Goal: Information Seeking & Learning: Learn about a topic

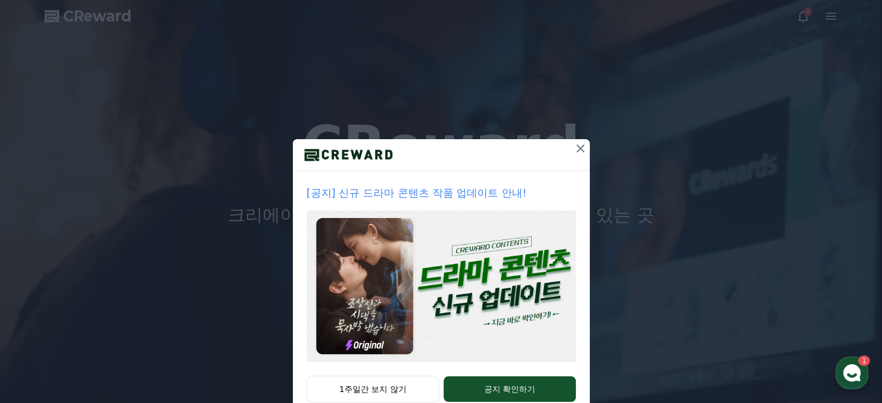
click at [574, 142] on icon at bounding box center [581, 149] width 14 height 14
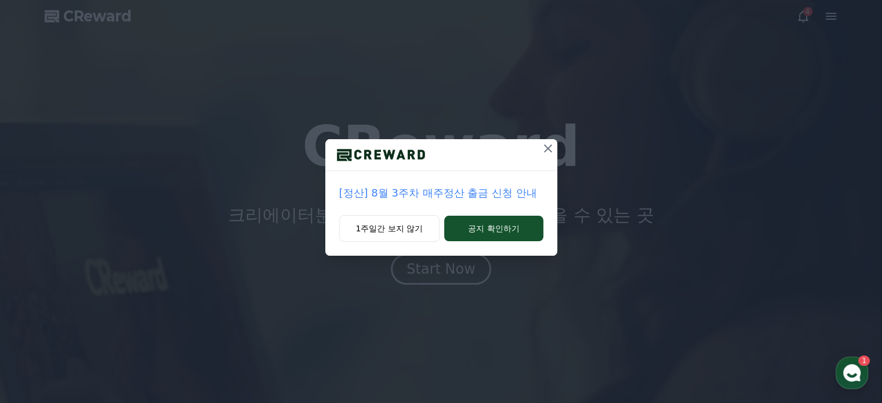
click at [548, 148] on icon at bounding box center [548, 148] width 8 height 8
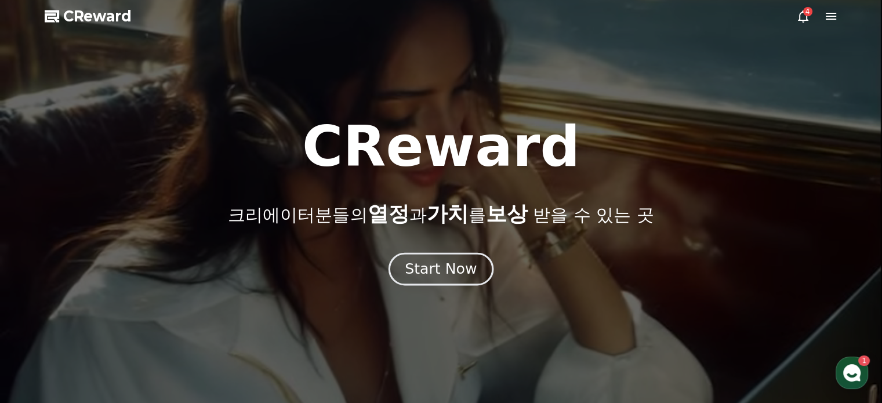
click at [448, 274] on div "Start Now" at bounding box center [441, 269] width 72 height 20
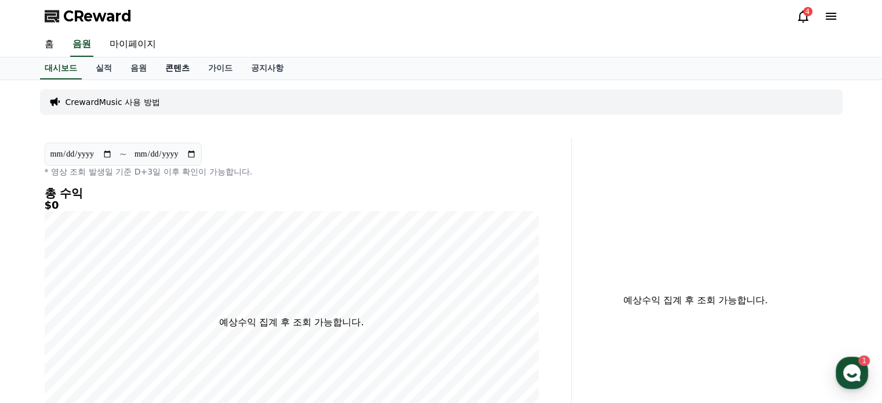
click at [185, 67] on link "콘텐츠" at bounding box center [177, 68] width 43 height 22
click at [209, 64] on link "가이드" at bounding box center [220, 68] width 43 height 22
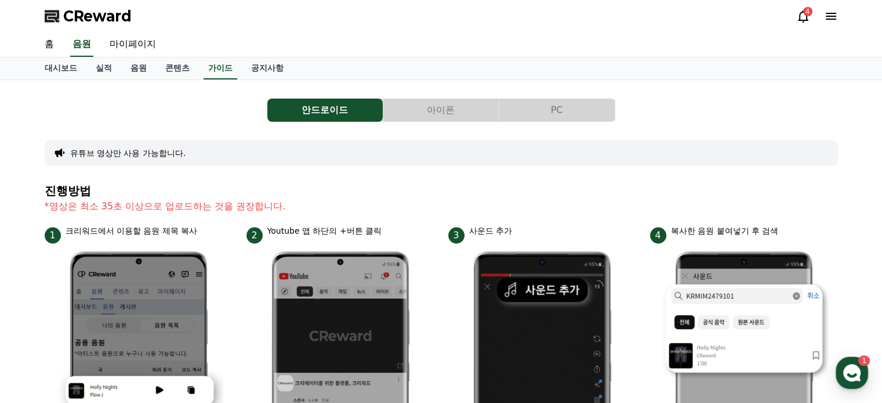
click at [580, 107] on button "PC" at bounding box center [557, 110] width 115 height 23
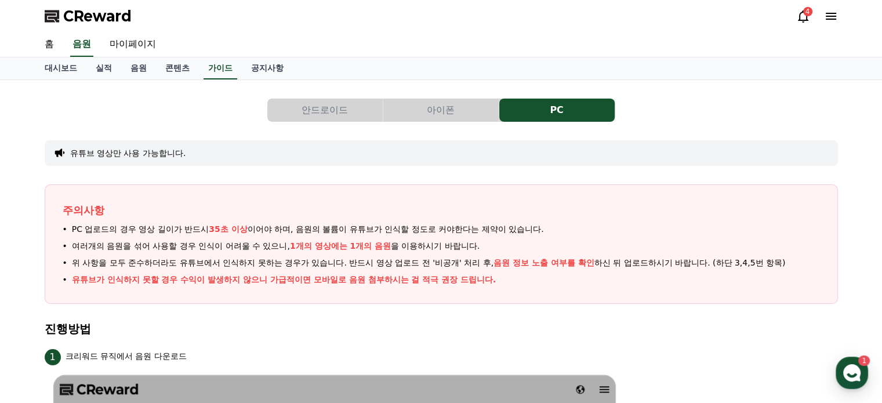
click at [449, 108] on button "아이폰" at bounding box center [440, 110] width 115 height 23
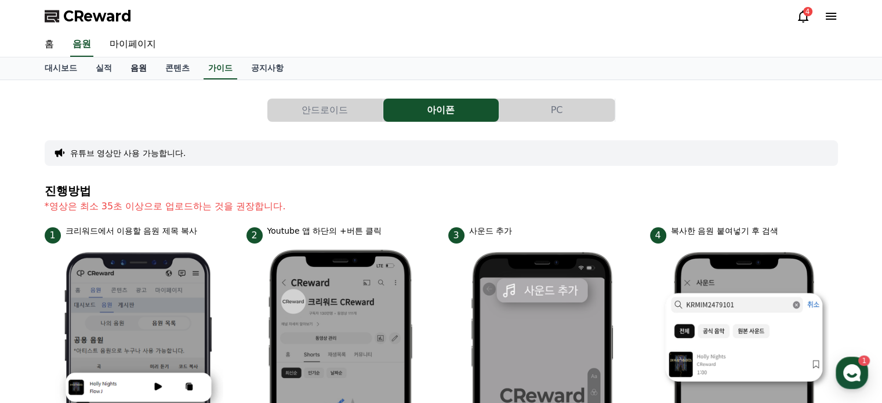
click at [139, 65] on link "음원" at bounding box center [138, 68] width 35 height 22
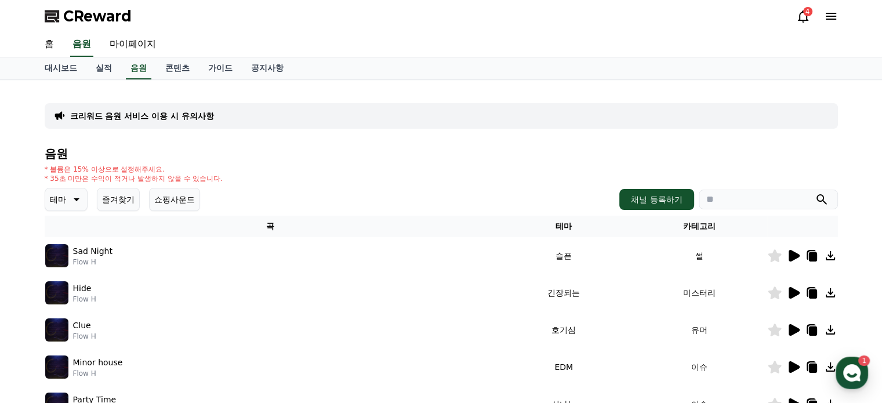
click at [73, 193] on icon at bounding box center [75, 200] width 14 height 14
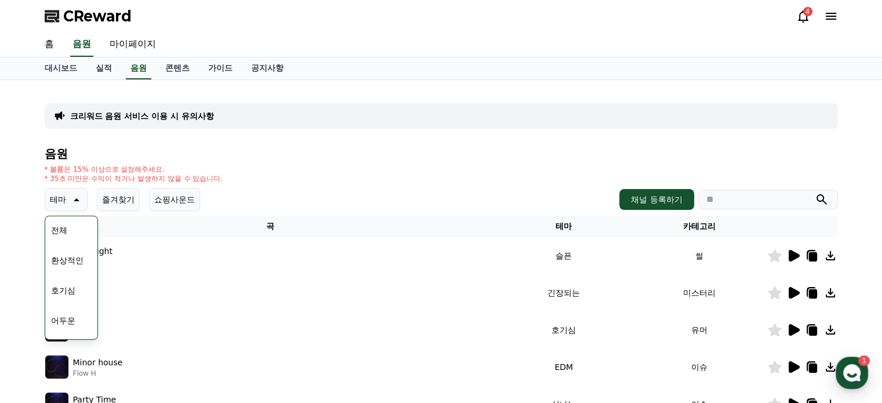
click at [68, 291] on button "호기심" at bounding box center [63, 291] width 34 height 26
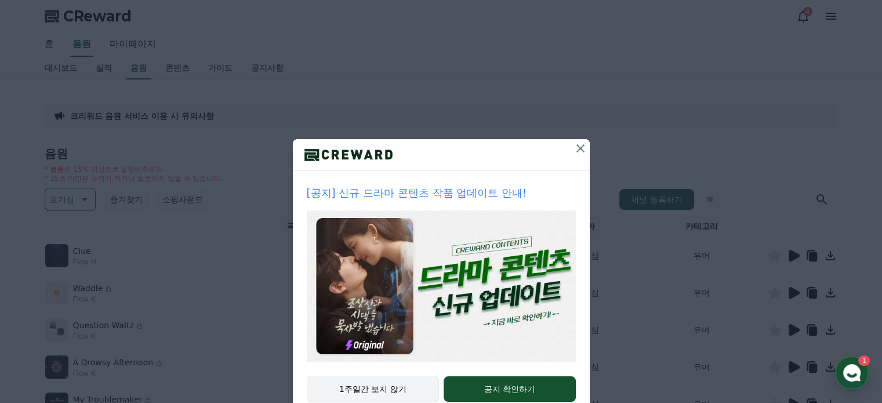
click at [376, 390] on button "1주일간 보지 않기" at bounding box center [373, 389] width 133 height 27
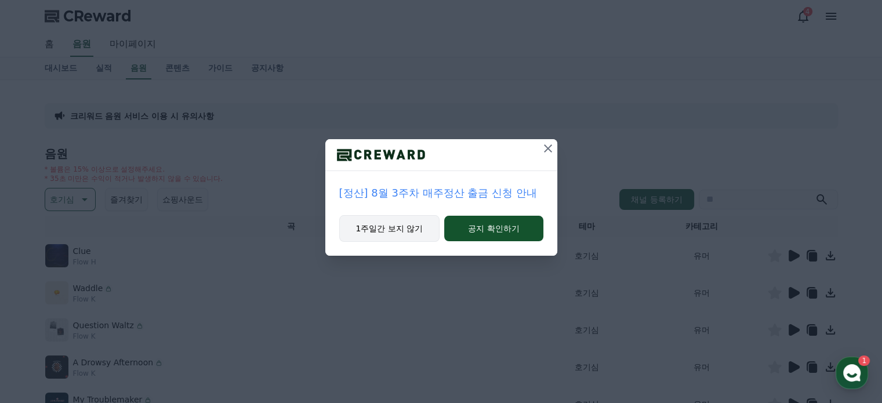
click at [402, 233] on button "1주일간 보지 않기" at bounding box center [389, 228] width 101 height 27
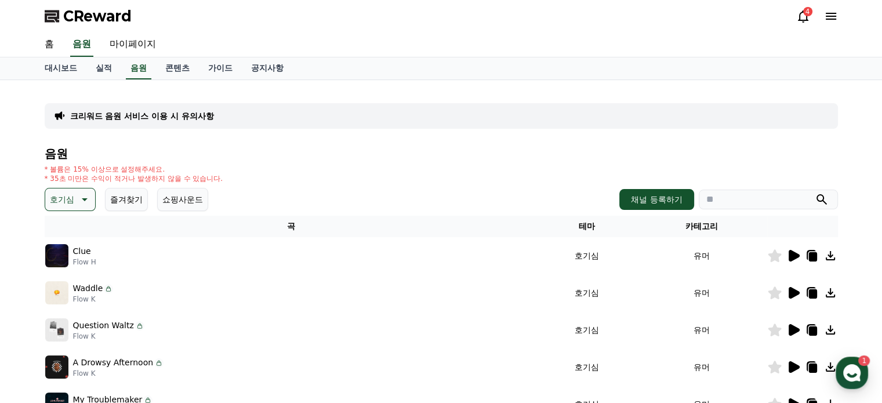
click at [415, 127] on div "크리워드 음원 서비스 이용 시 유의사항" at bounding box center [442, 116] width 794 height 26
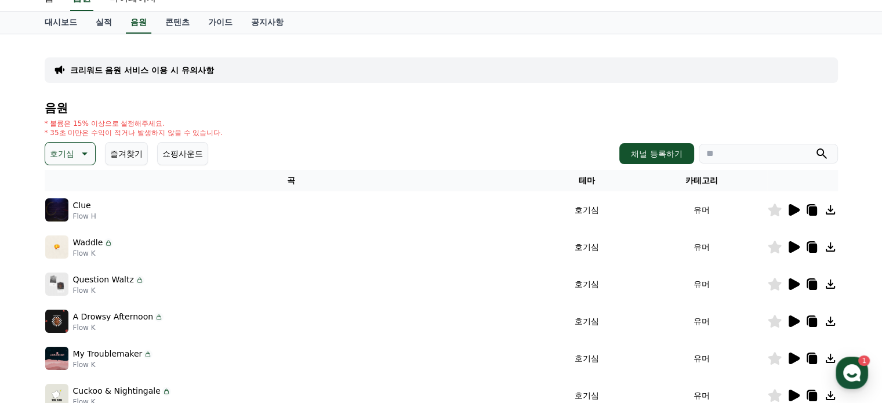
scroll to position [116, 0]
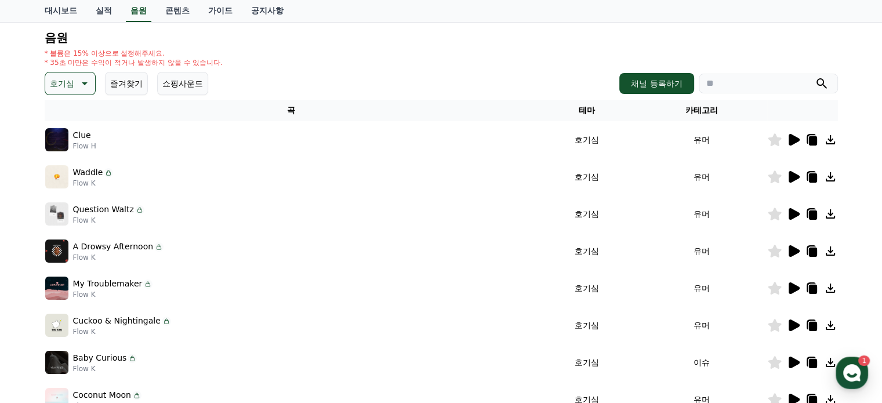
click at [791, 139] on icon at bounding box center [794, 140] width 11 height 12
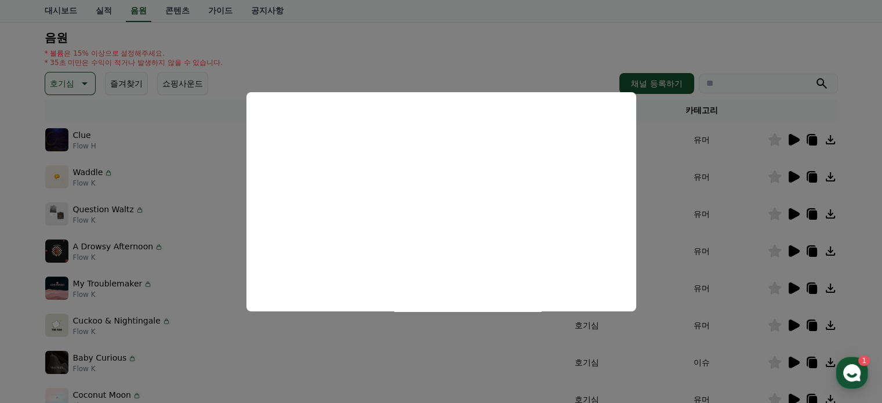
click at [761, 104] on button "close modal" at bounding box center [441, 201] width 882 height 403
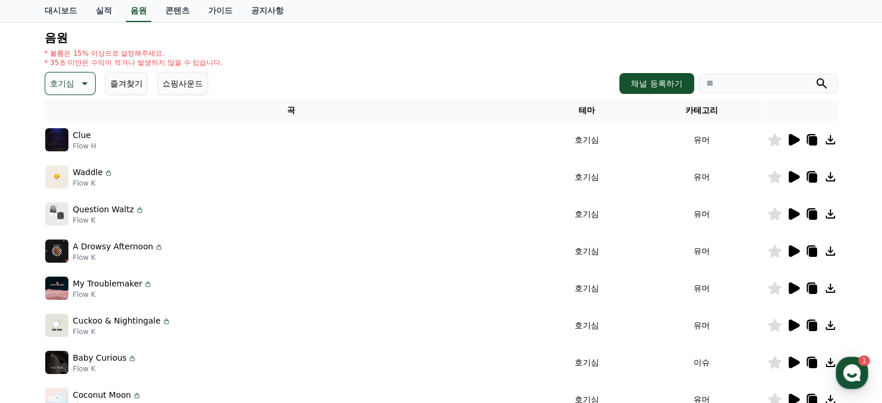
click at [794, 176] on icon at bounding box center [794, 177] width 11 height 12
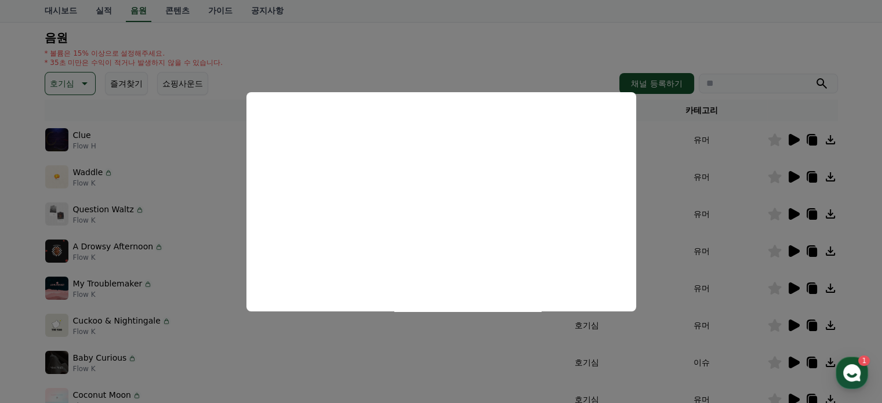
click at [482, 64] on button "close modal" at bounding box center [441, 201] width 882 height 403
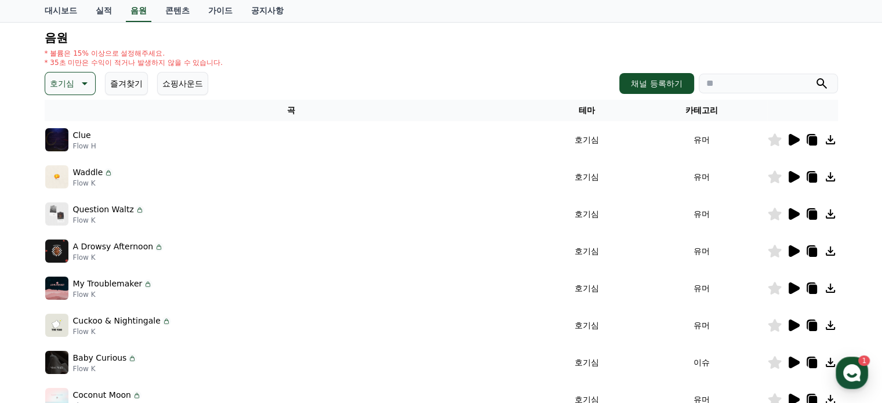
click at [84, 84] on icon at bounding box center [84, 84] width 14 height 14
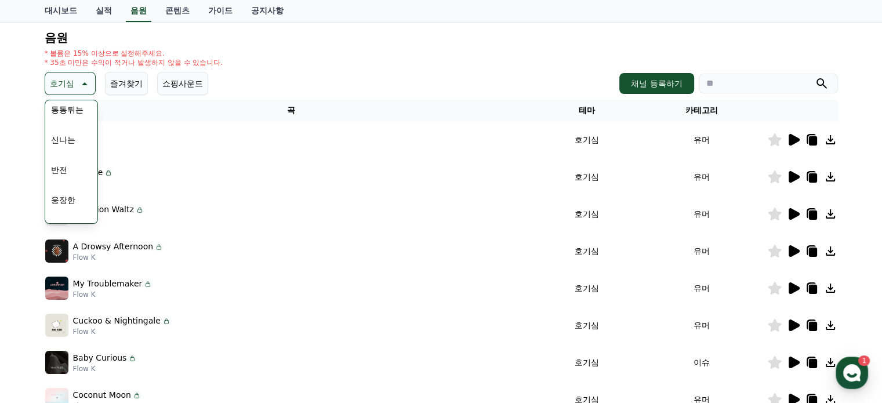
scroll to position [174, 0]
click at [66, 152] on button "반전" at bounding box center [59, 152] width 26 height 26
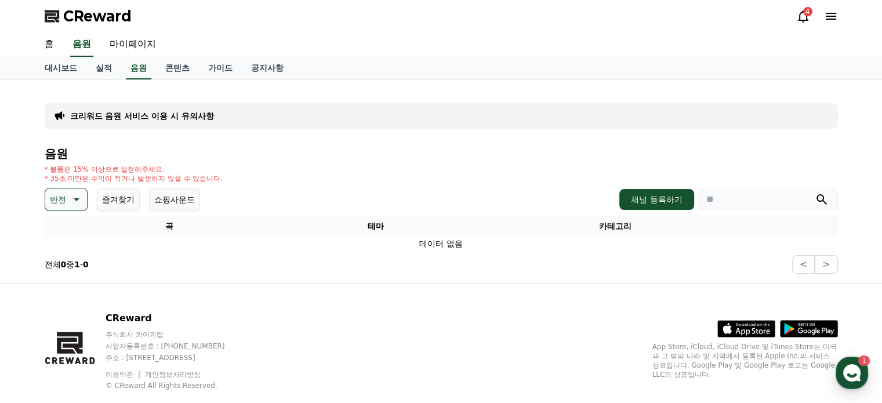
click at [75, 201] on icon at bounding box center [75, 200] width 14 height 14
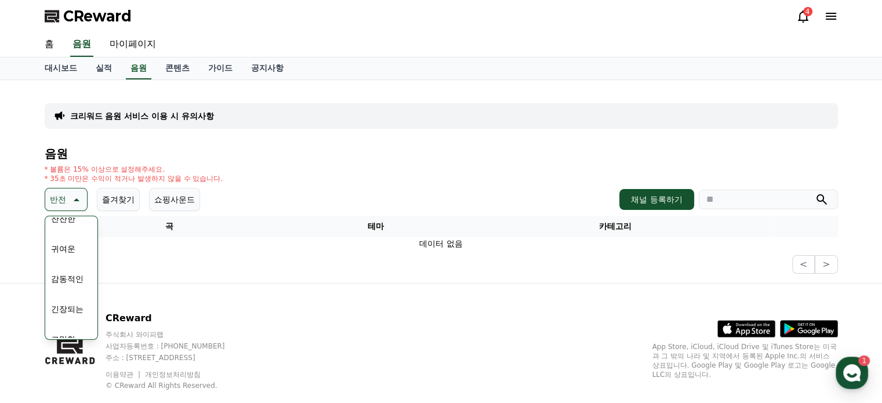
scroll to position [478, 0]
click at [68, 294] on button "긴장되는" at bounding box center [67, 296] width 42 height 26
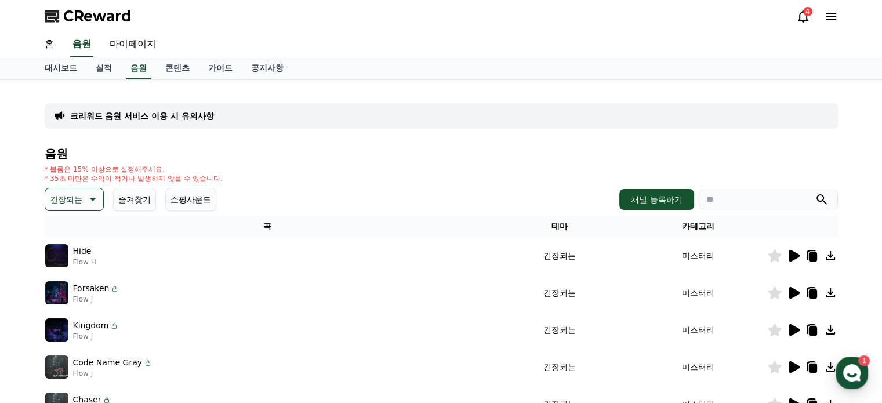
click at [789, 255] on icon at bounding box center [794, 256] width 11 height 12
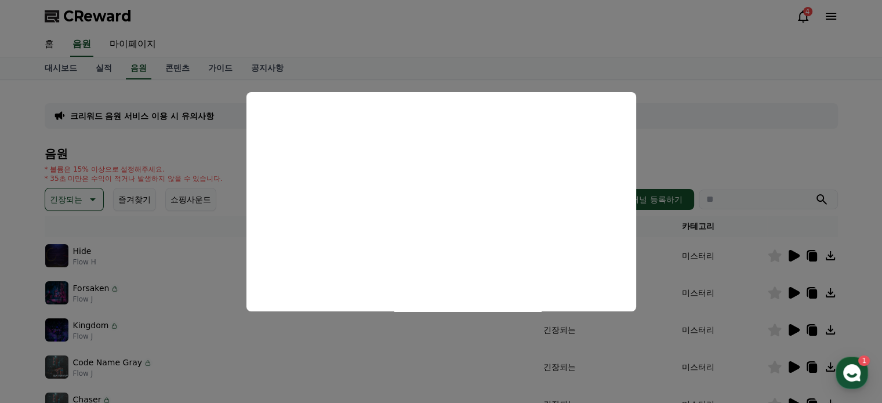
click at [701, 107] on button "close modal" at bounding box center [441, 201] width 882 height 403
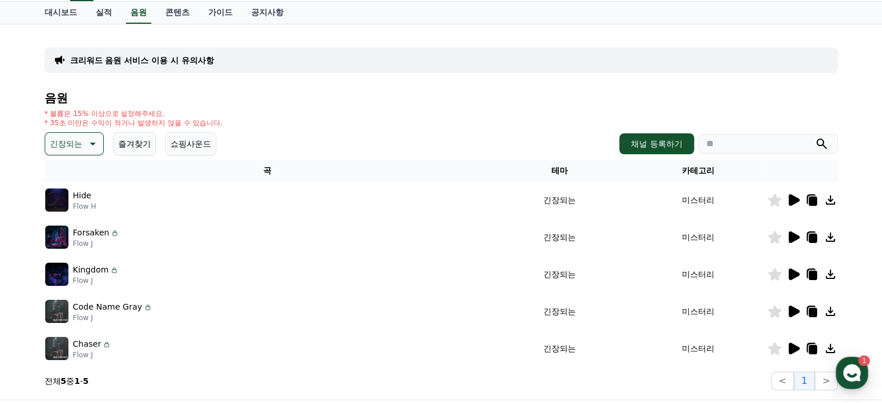
scroll to position [174, 0]
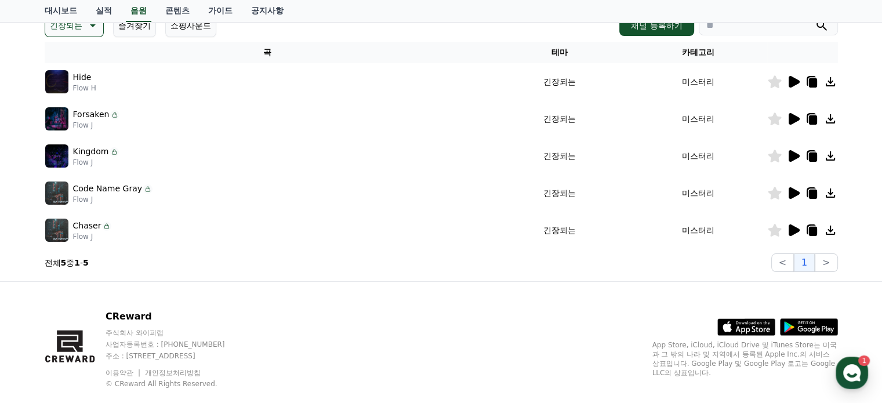
click at [791, 190] on icon at bounding box center [794, 193] width 11 height 12
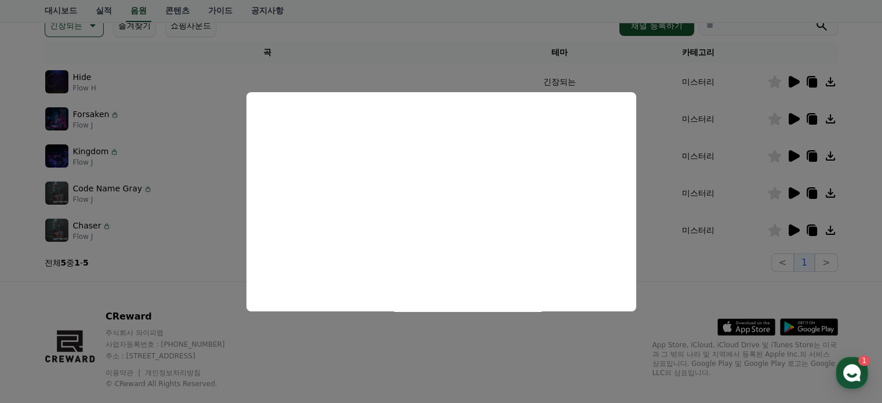
click at [670, 266] on button "close modal" at bounding box center [441, 201] width 882 height 403
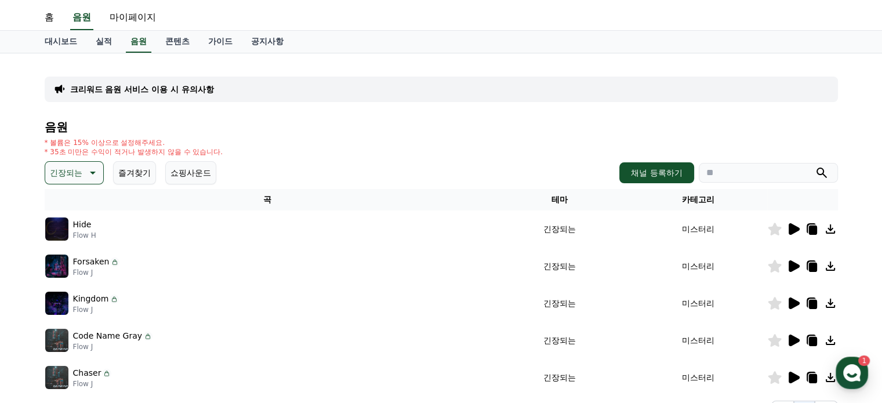
scroll to position [0, 0]
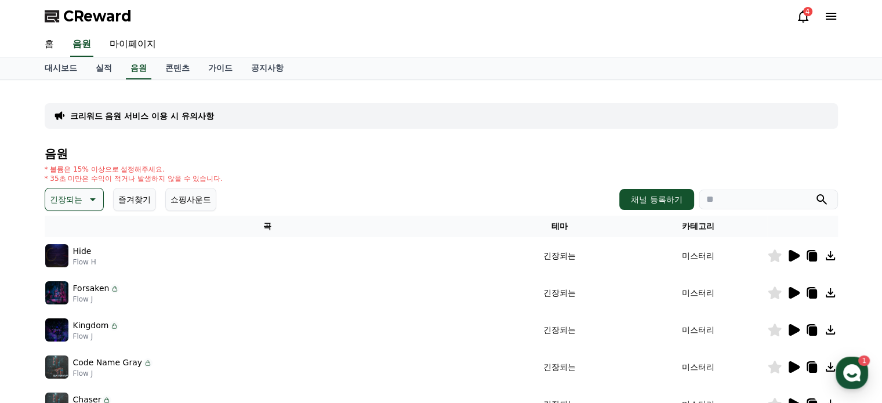
click at [90, 199] on icon at bounding box center [93, 199] width 6 height 3
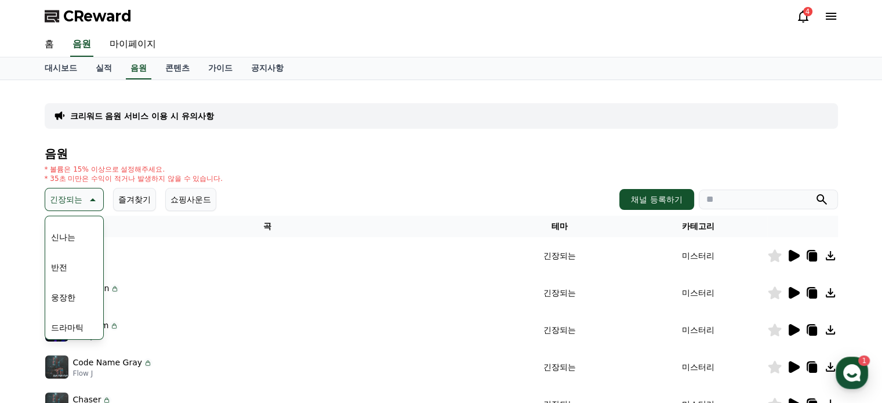
scroll to position [232, 0]
click at [64, 268] on button "드라마틱" at bounding box center [67, 270] width 42 height 26
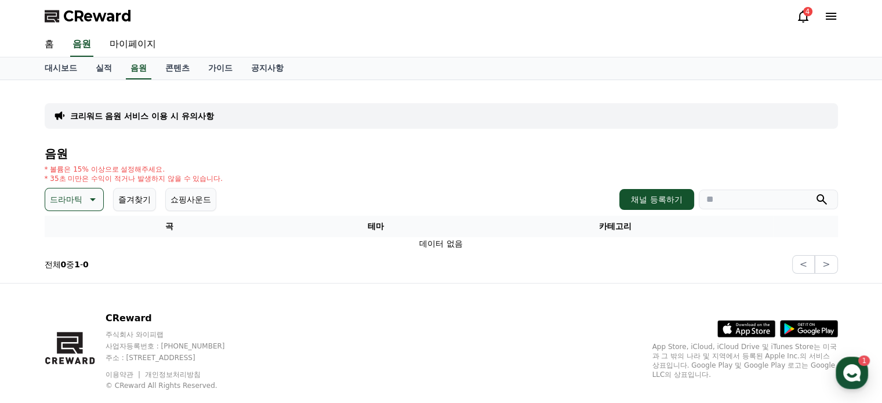
click at [80, 200] on button "드라마틱" at bounding box center [74, 199] width 59 height 23
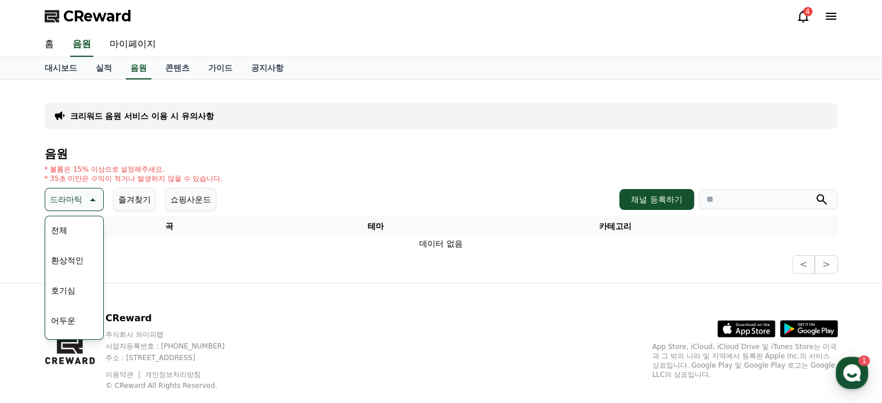
click at [65, 225] on button "전체" at bounding box center [59, 231] width 26 height 26
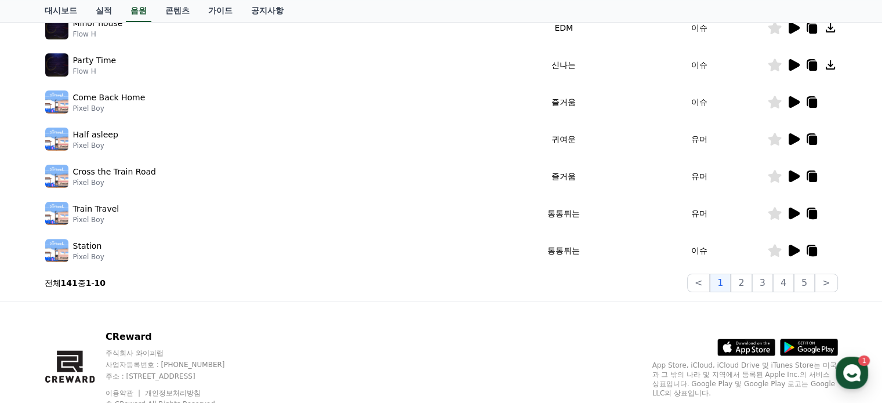
scroll to position [348, 0]
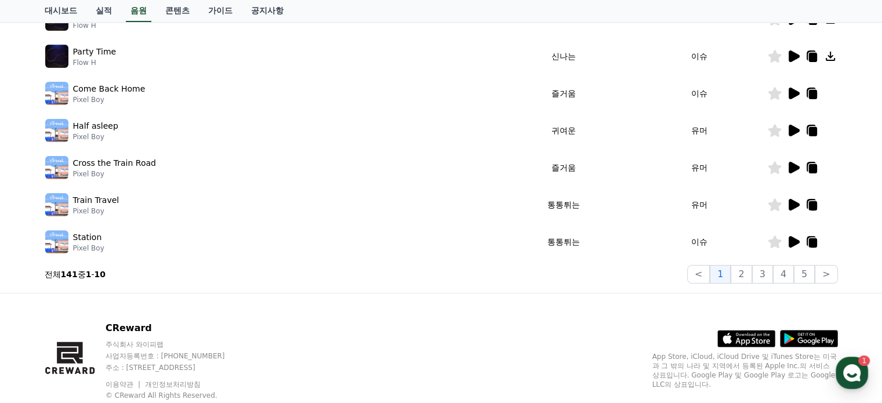
click at [792, 244] on icon at bounding box center [794, 242] width 11 height 12
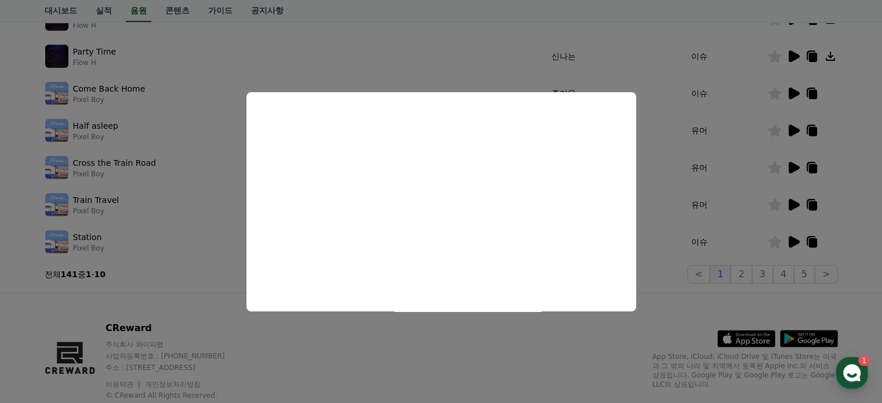
click at [668, 191] on button "close modal" at bounding box center [441, 201] width 882 height 403
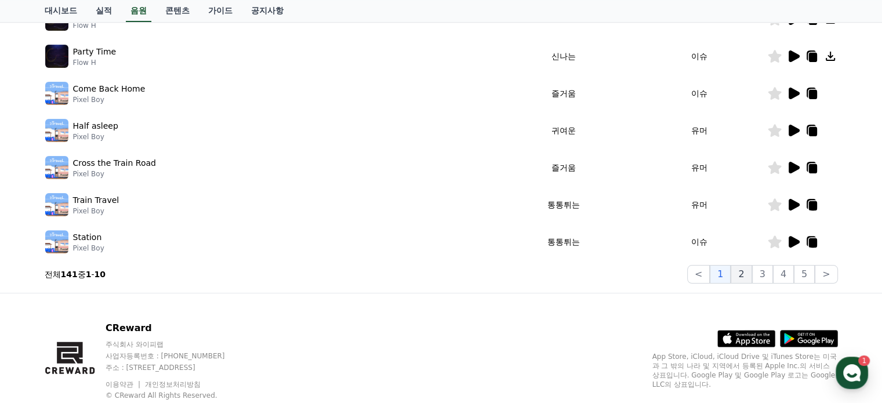
click at [748, 276] on button "2" at bounding box center [741, 274] width 21 height 19
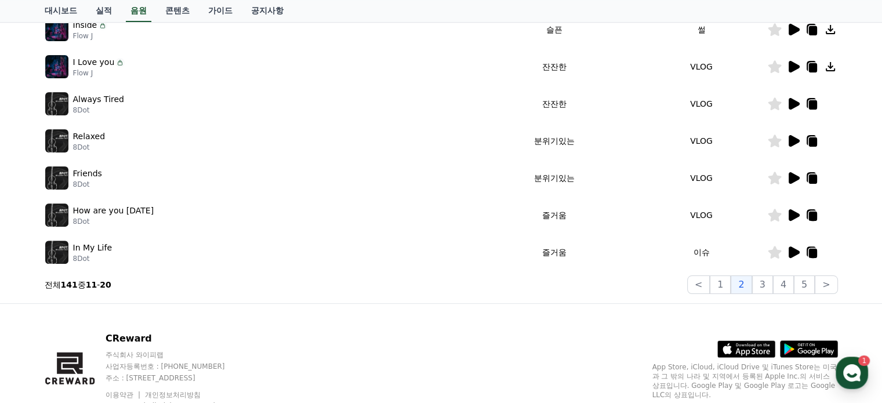
scroll to position [348, 0]
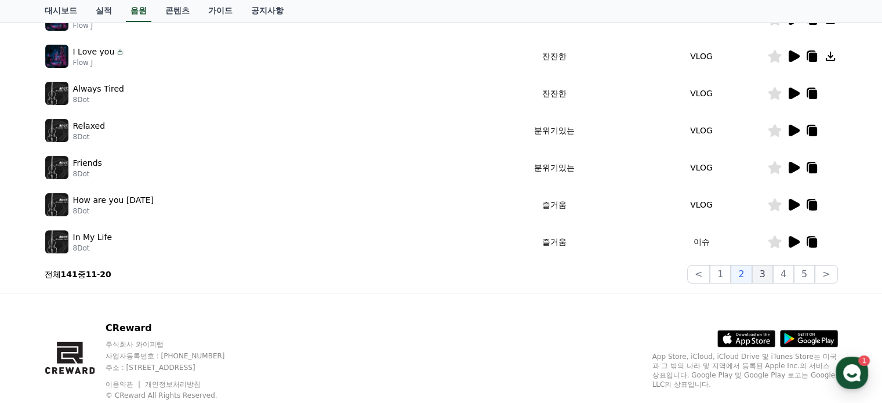
click at [765, 272] on button "3" at bounding box center [762, 274] width 21 height 19
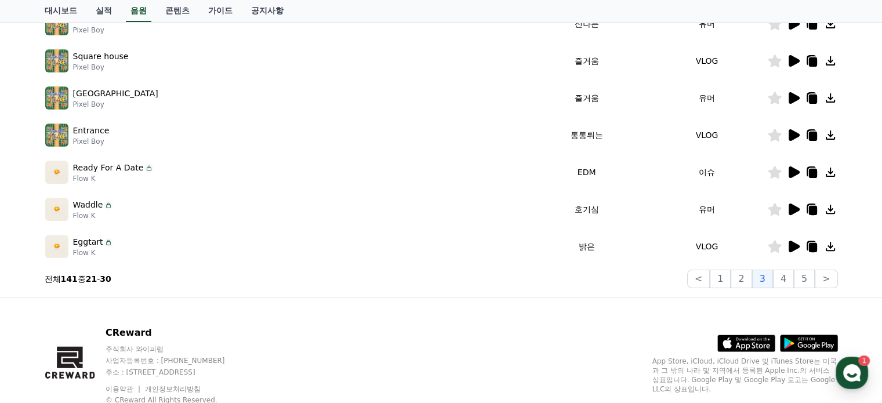
scroll to position [348, 0]
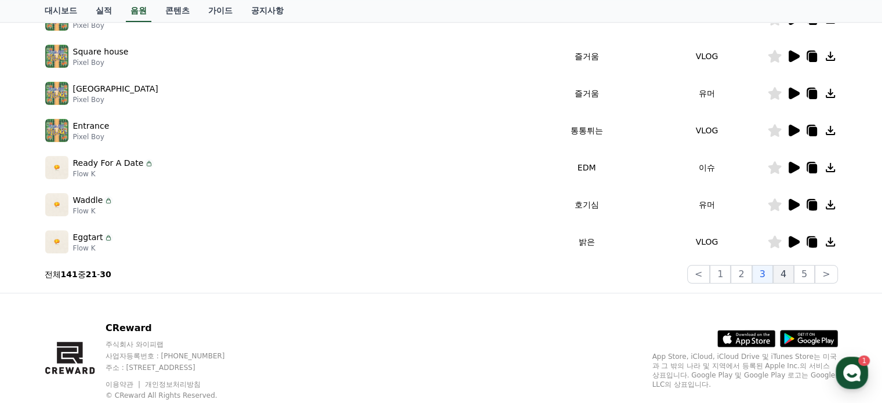
click at [786, 272] on button "4" at bounding box center [783, 274] width 21 height 19
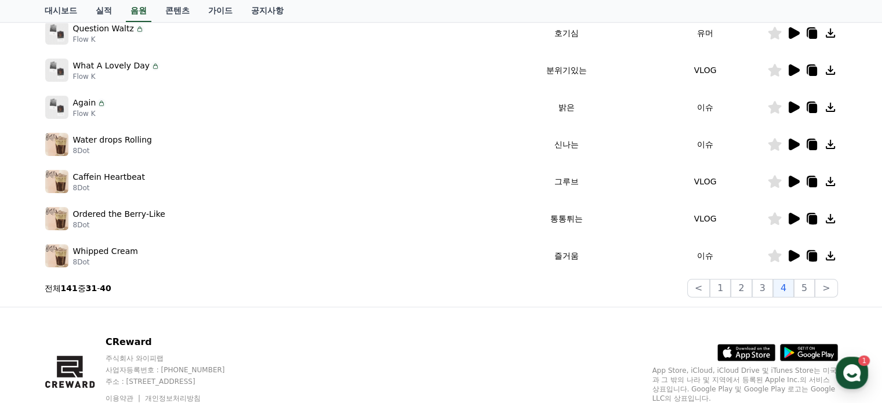
scroll to position [348, 0]
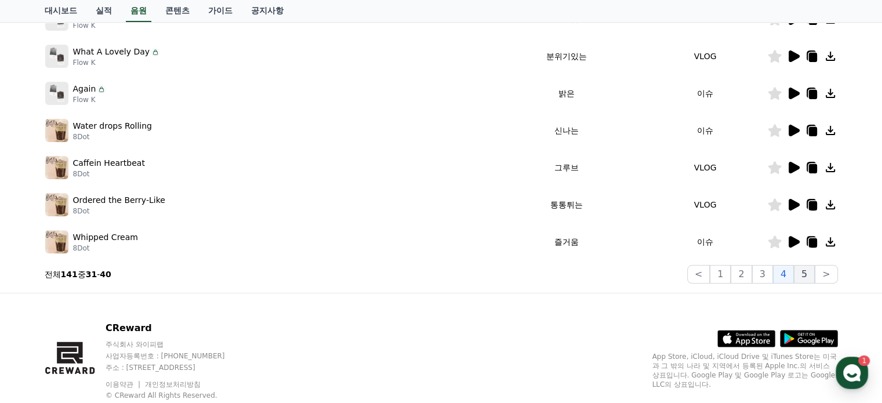
click at [801, 272] on button "5" at bounding box center [804, 274] width 21 height 19
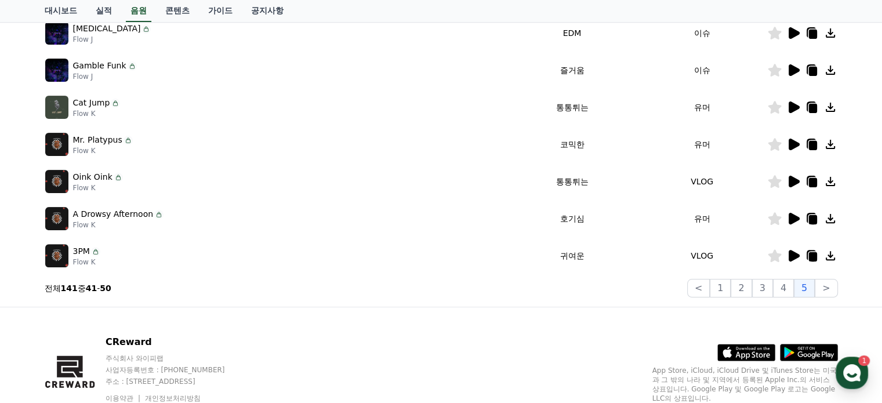
scroll to position [348, 0]
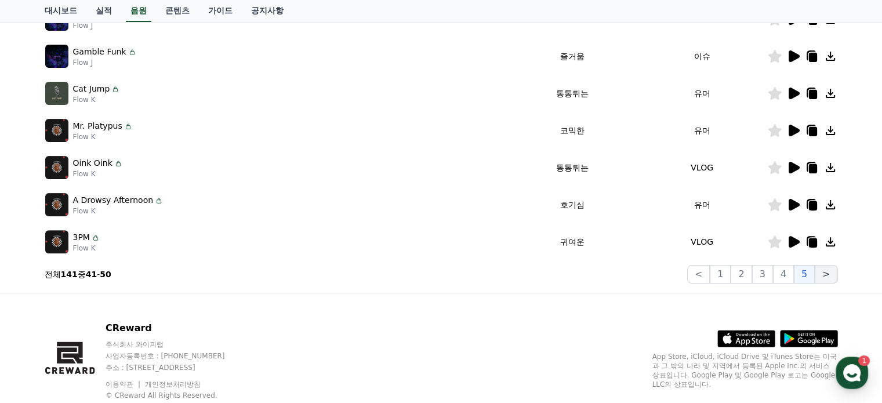
click at [827, 280] on button ">" at bounding box center [826, 274] width 23 height 19
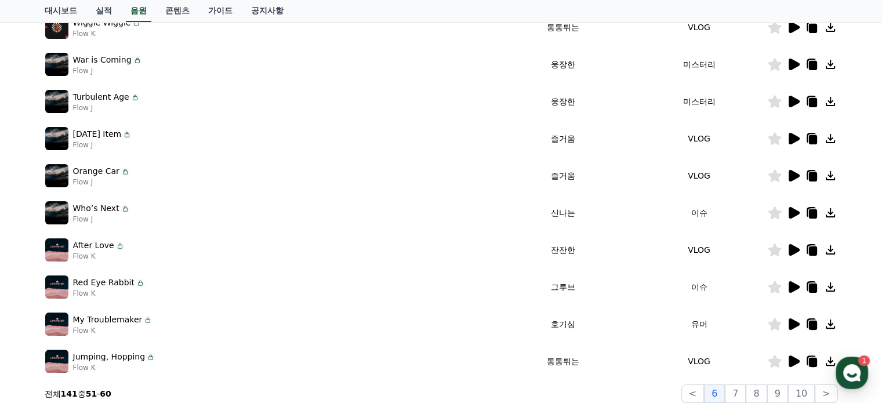
scroll to position [290, 0]
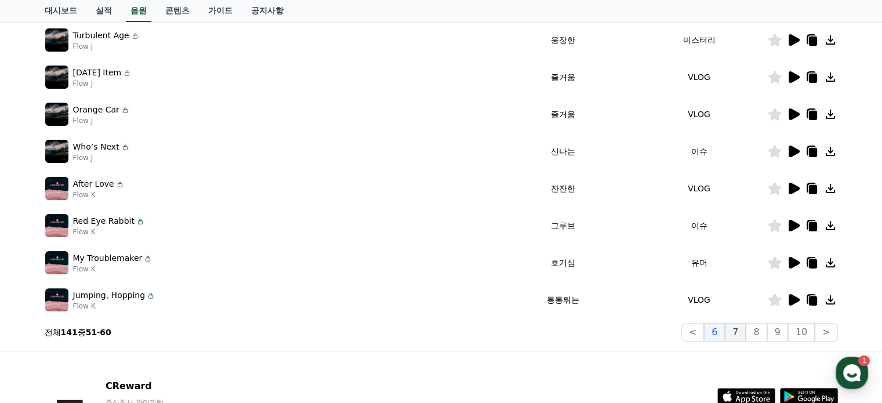
click at [743, 331] on button "7" at bounding box center [735, 332] width 21 height 19
